Goal: Navigation & Orientation: Find specific page/section

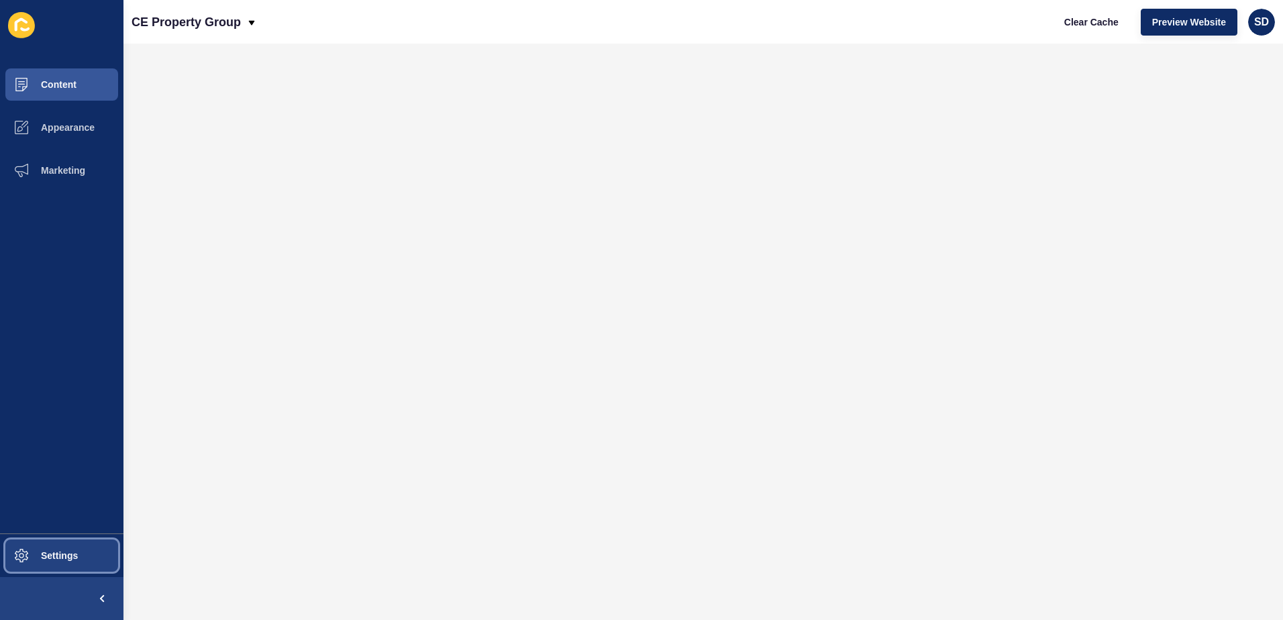
click at [52, 556] on span "Settings" at bounding box center [38, 555] width 80 height 11
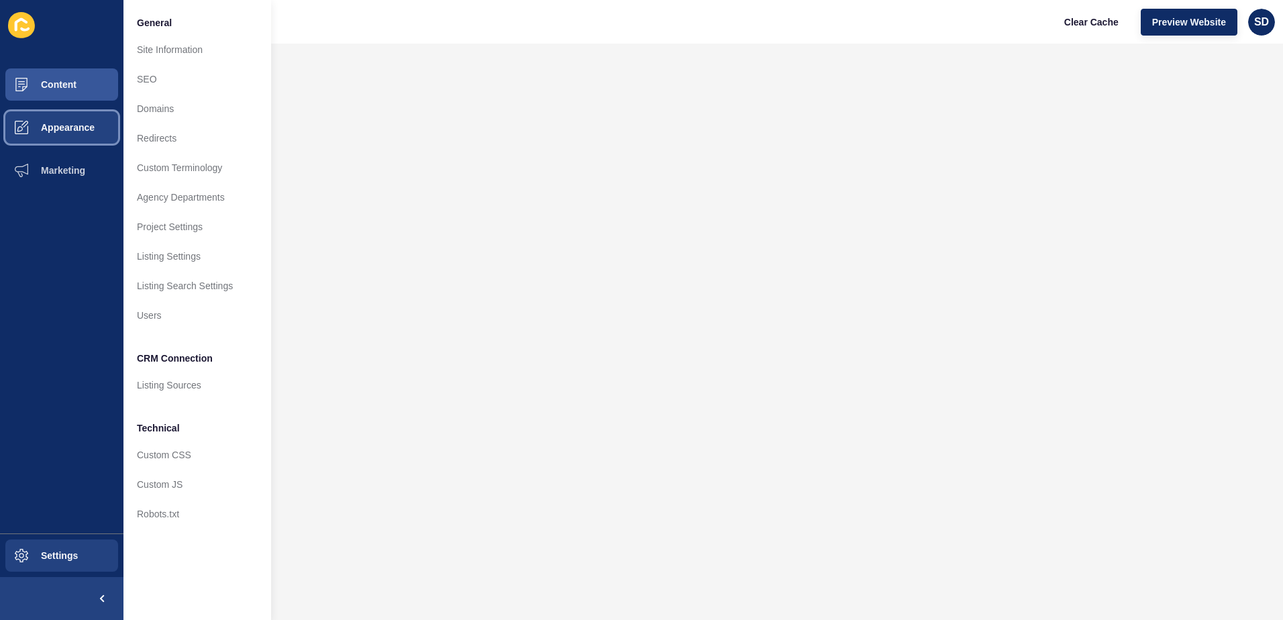
click at [76, 119] on button "Appearance" at bounding box center [62, 127] width 124 height 43
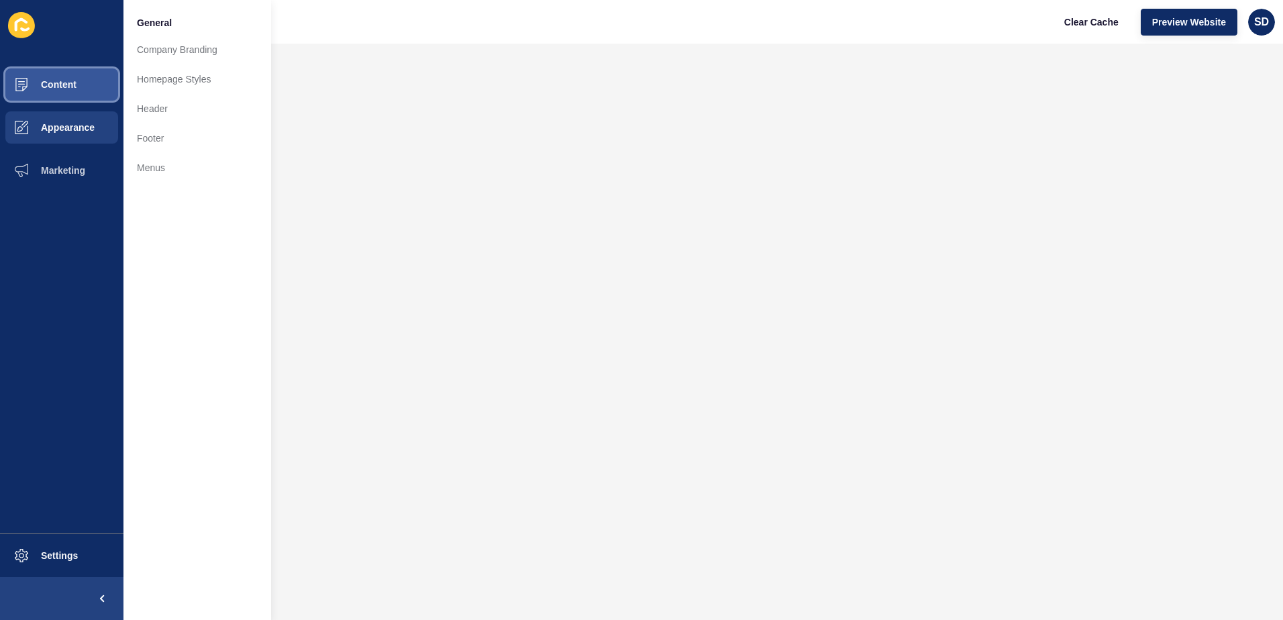
click at [85, 78] on button "Content" at bounding box center [62, 84] width 124 height 43
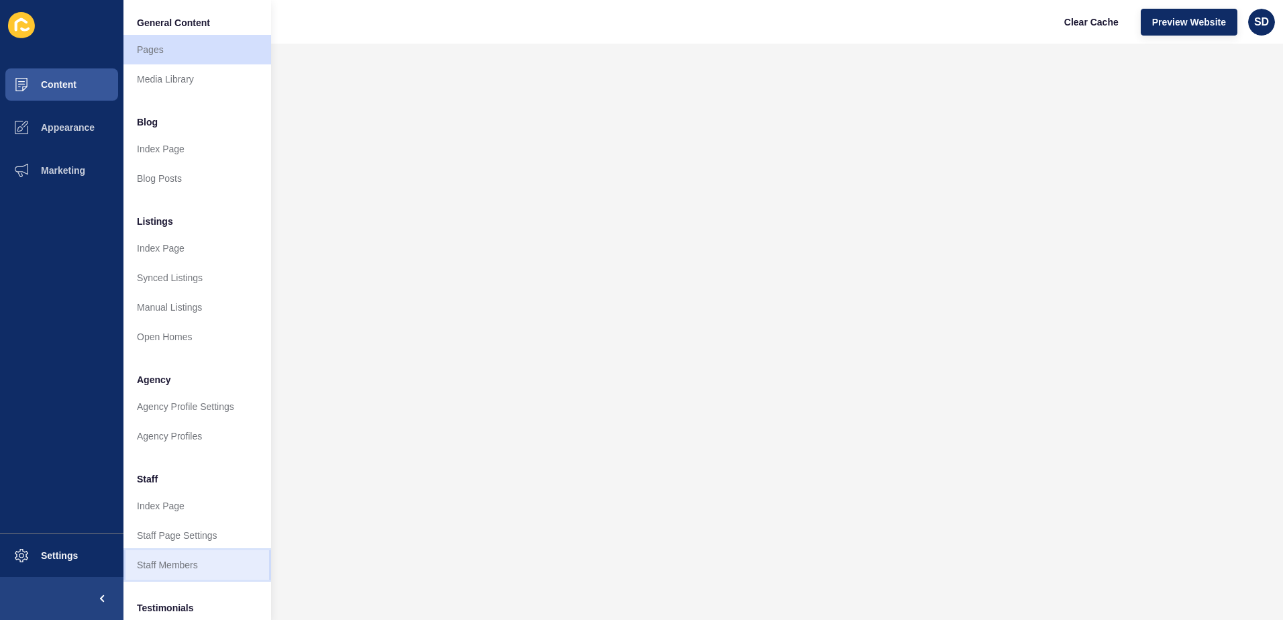
click at [187, 560] on link "Staff Members" at bounding box center [198, 565] width 148 height 30
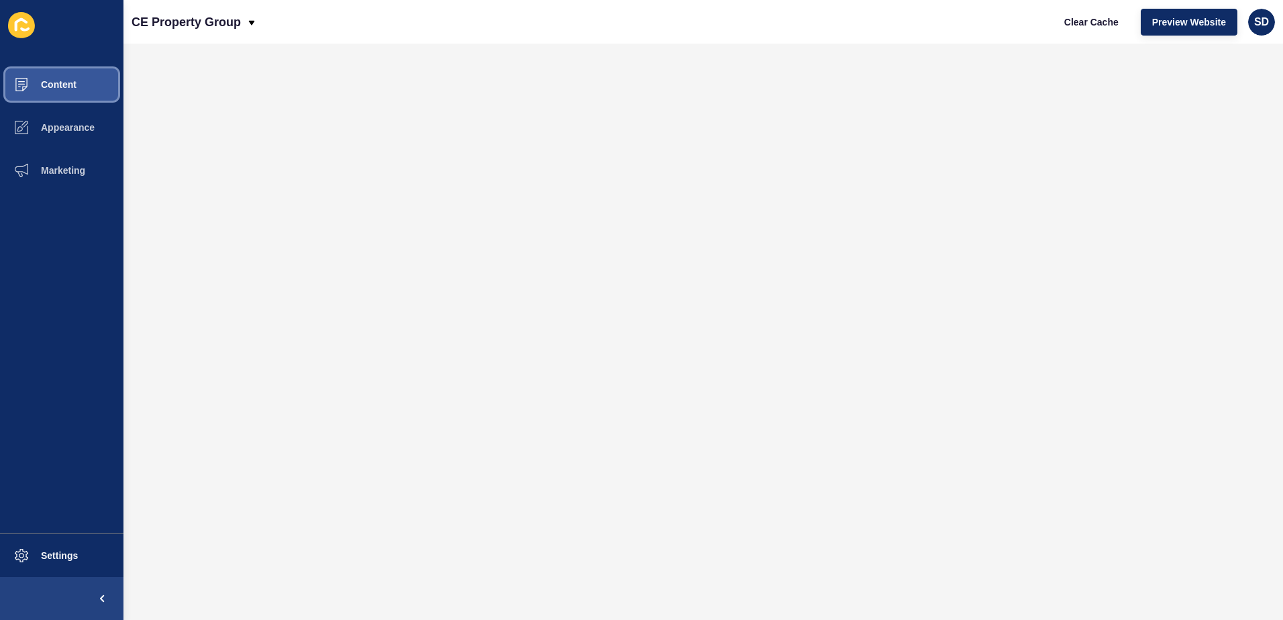
click at [60, 75] on button "Content" at bounding box center [62, 84] width 124 height 43
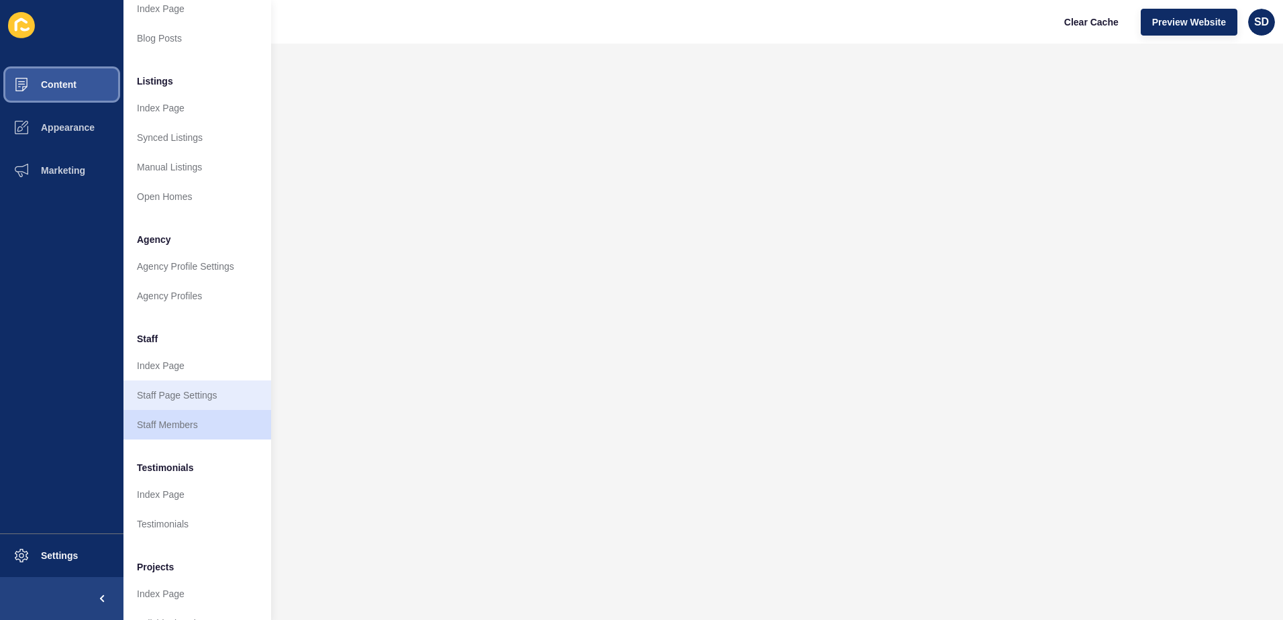
scroll to position [177, 0]
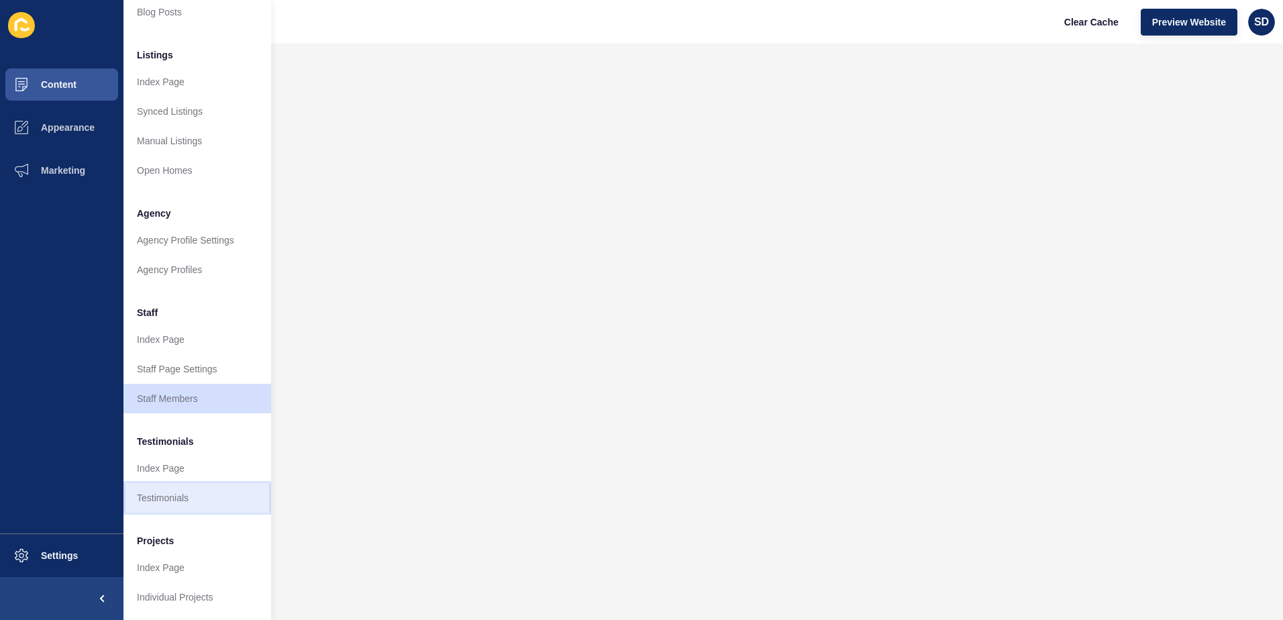
click at [179, 484] on link "Testimonials" at bounding box center [198, 498] width 148 height 30
